Goal: Task Accomplishment & Management: Manage account settings

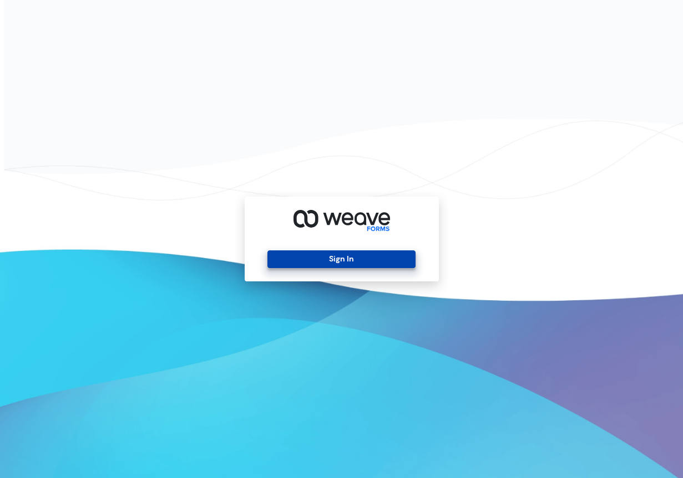
click at [365, 261] on button "Sign In" at bounding box center [341, 260] width 148 height 18
click at [341, 256] on button "Sign In" at bounding box center [341, 260] width 148 height 18
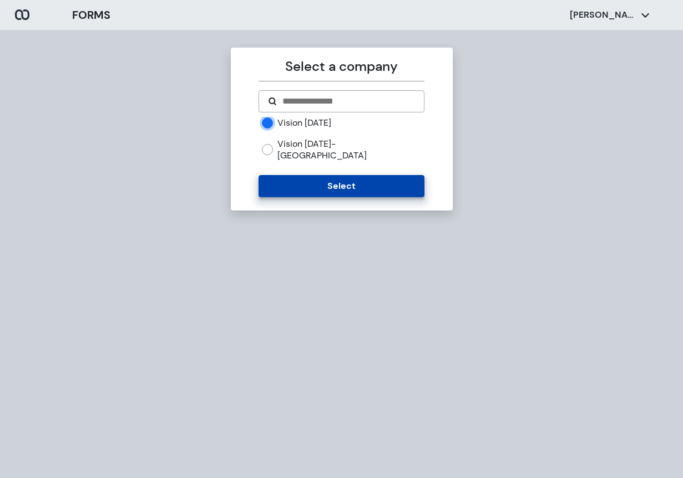
click at [336, 175] on button "Select" at bounding box center [341, 186] width 166 height 22
